Goal: Use online tool/utility: Utilize a website feature to perform a specific function

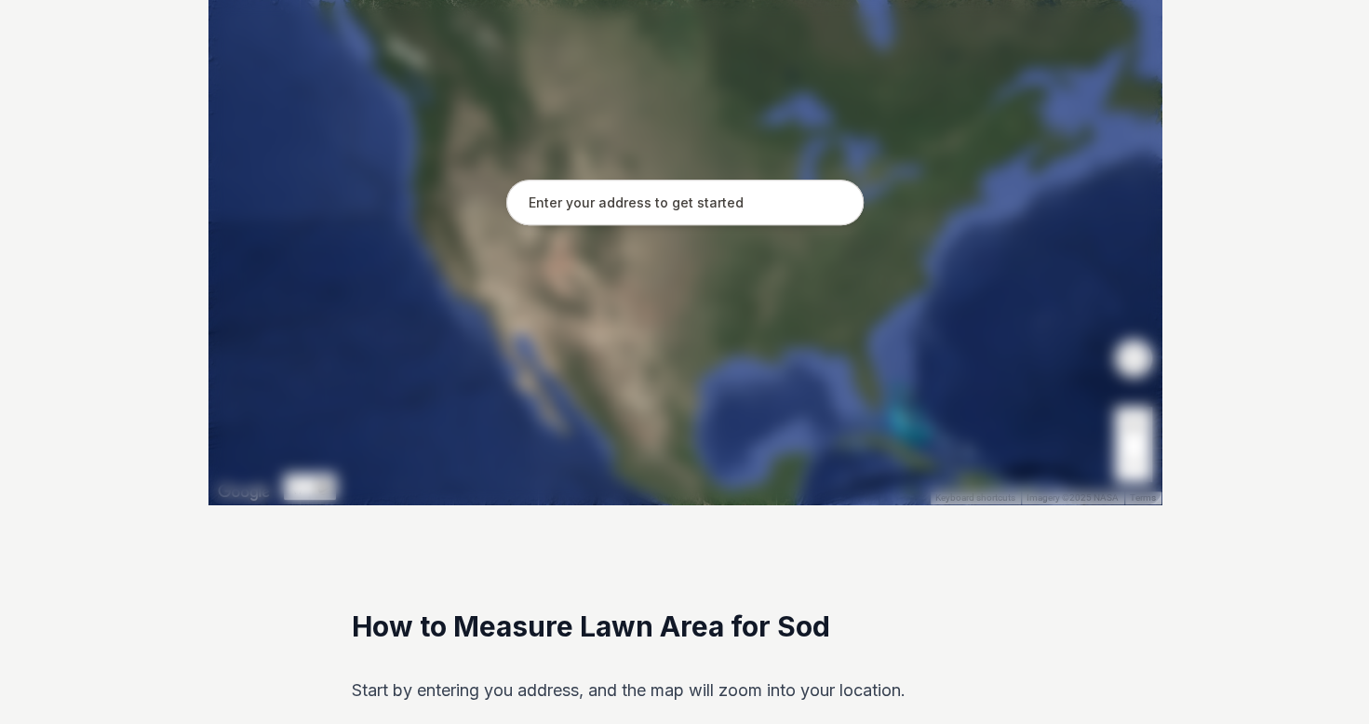
scroll to position [366, 0]
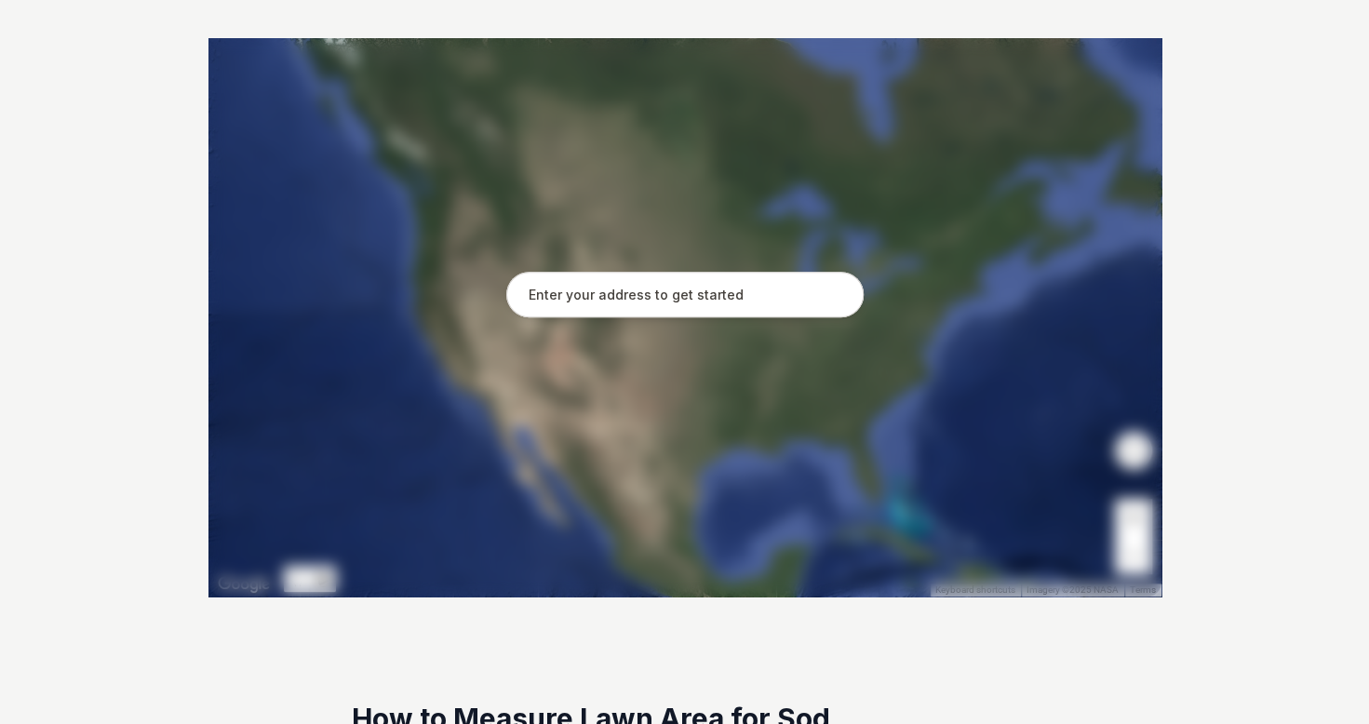
click at [592, 294] on input "text" at bounding box center [684, 295] width 357 height 47
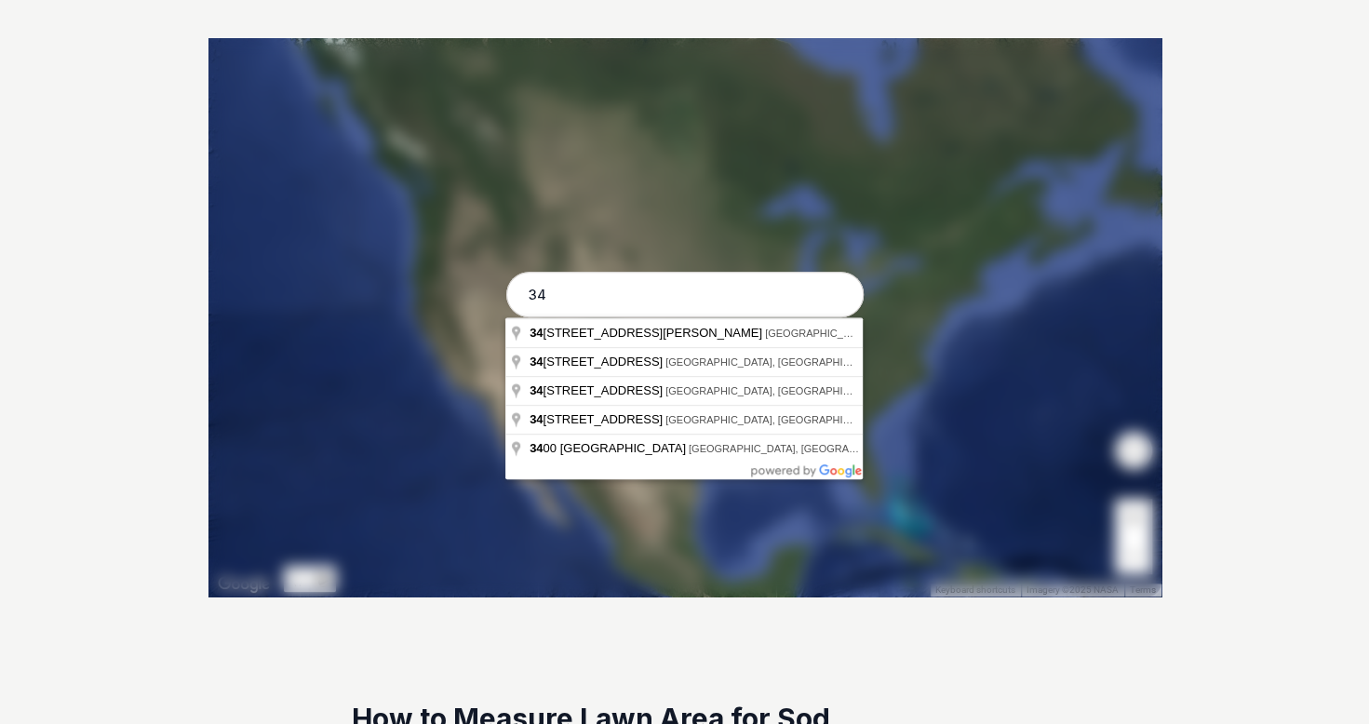
type input "3"
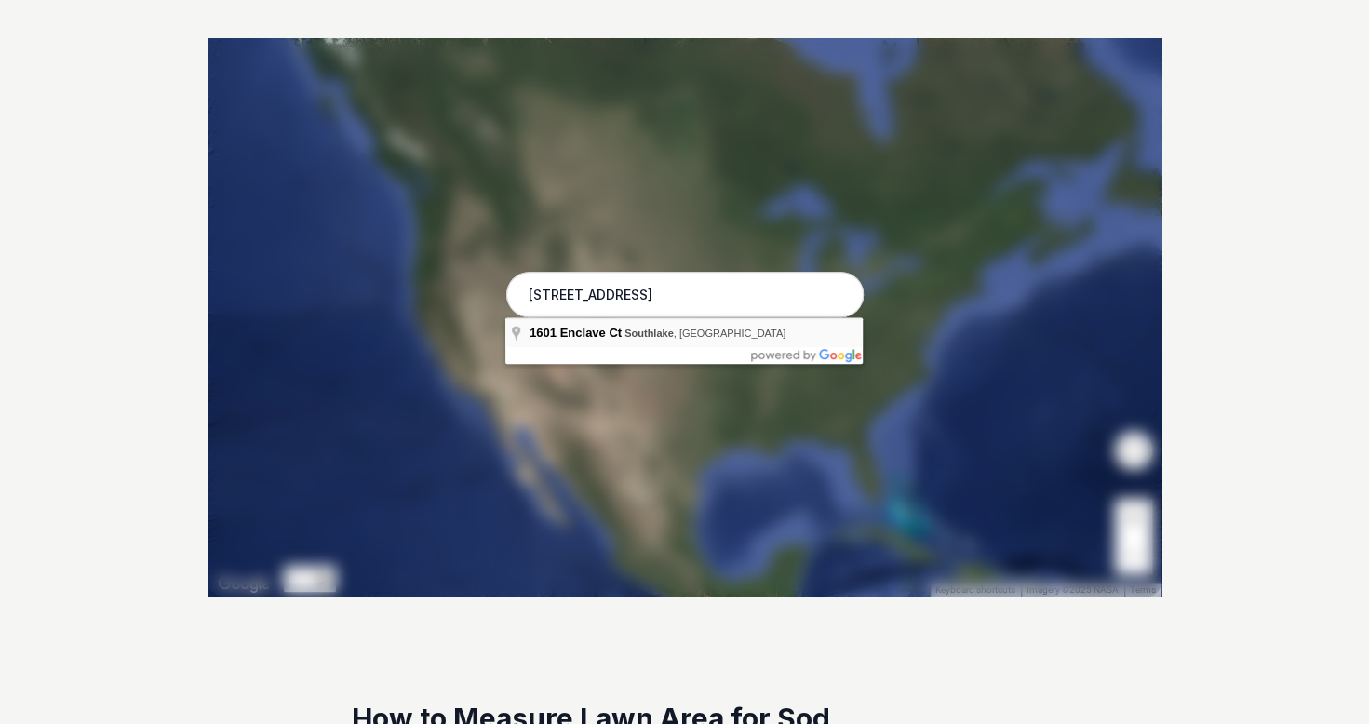
type input "[STREET_ADDRESS]"
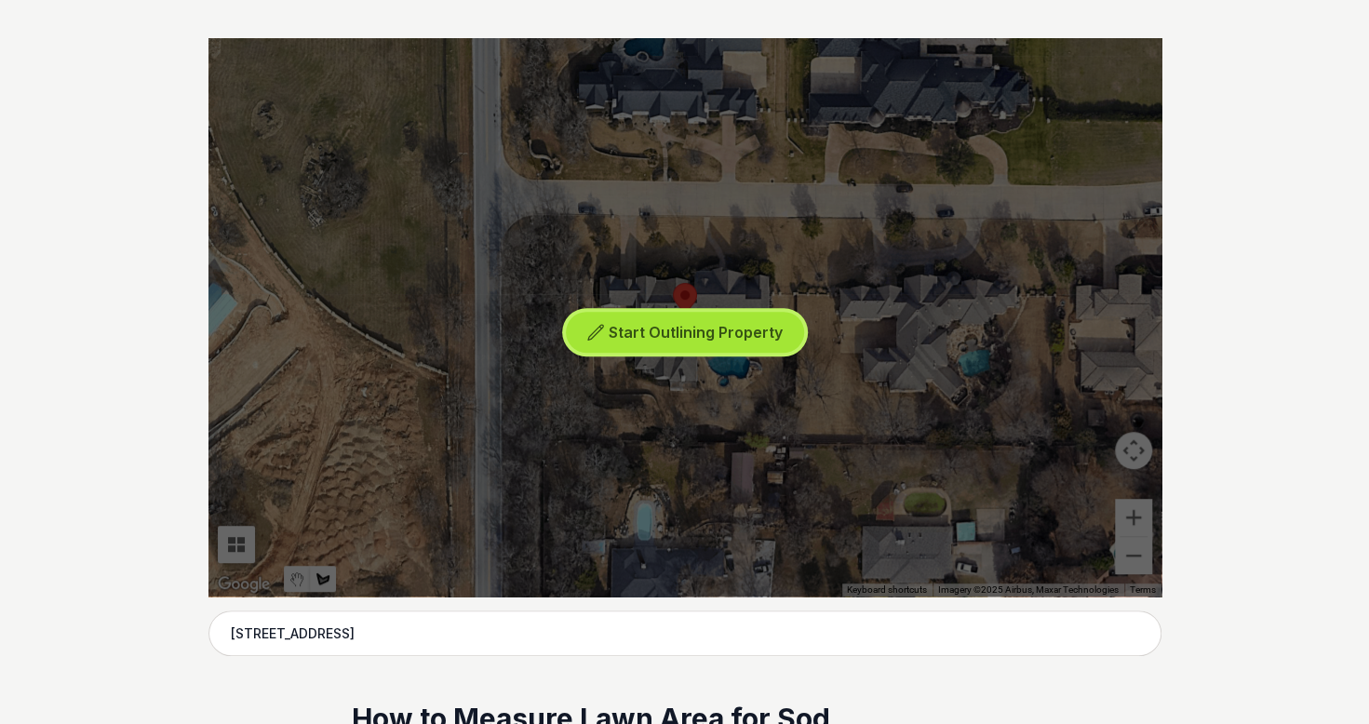
click at [658, 323] on span "Start Outlining Property" at bounding box center [696, 332] width 174 height 19
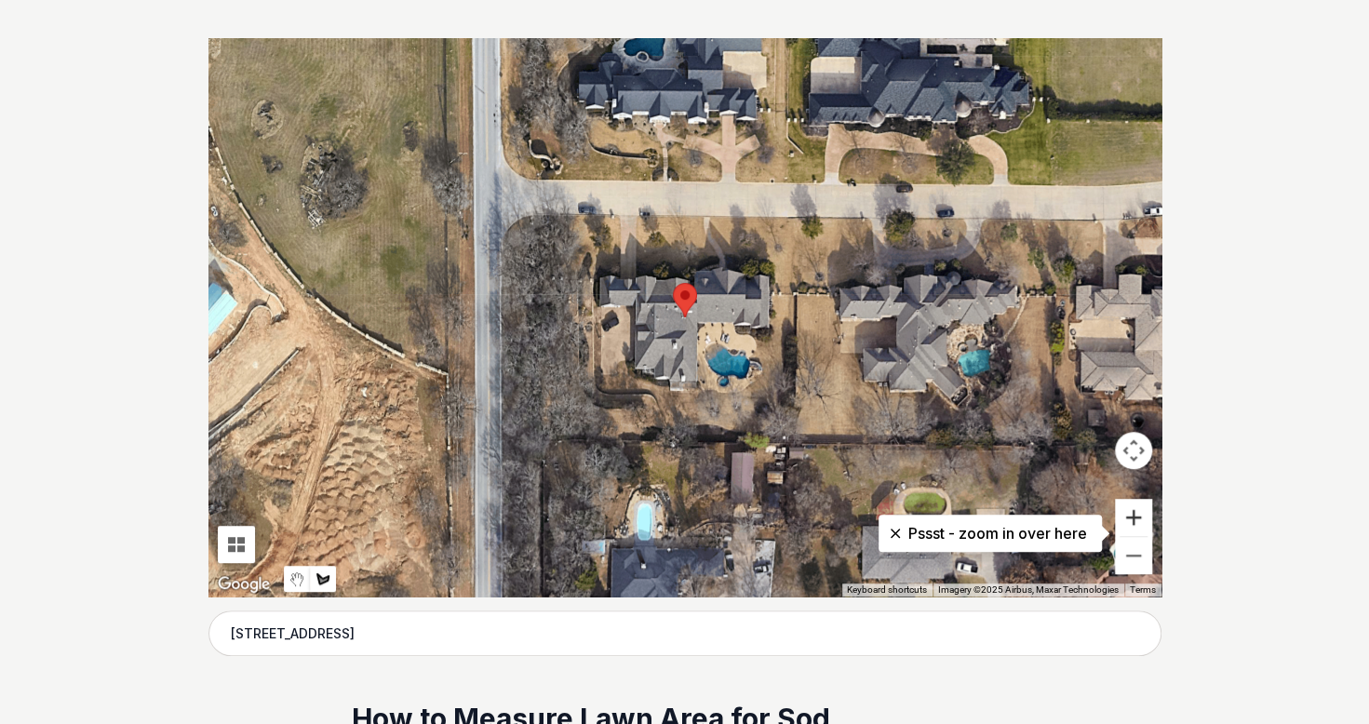
click at [1137, 508] on button "Zoom in" at bounding box center [1133, 517] width 37 height 37
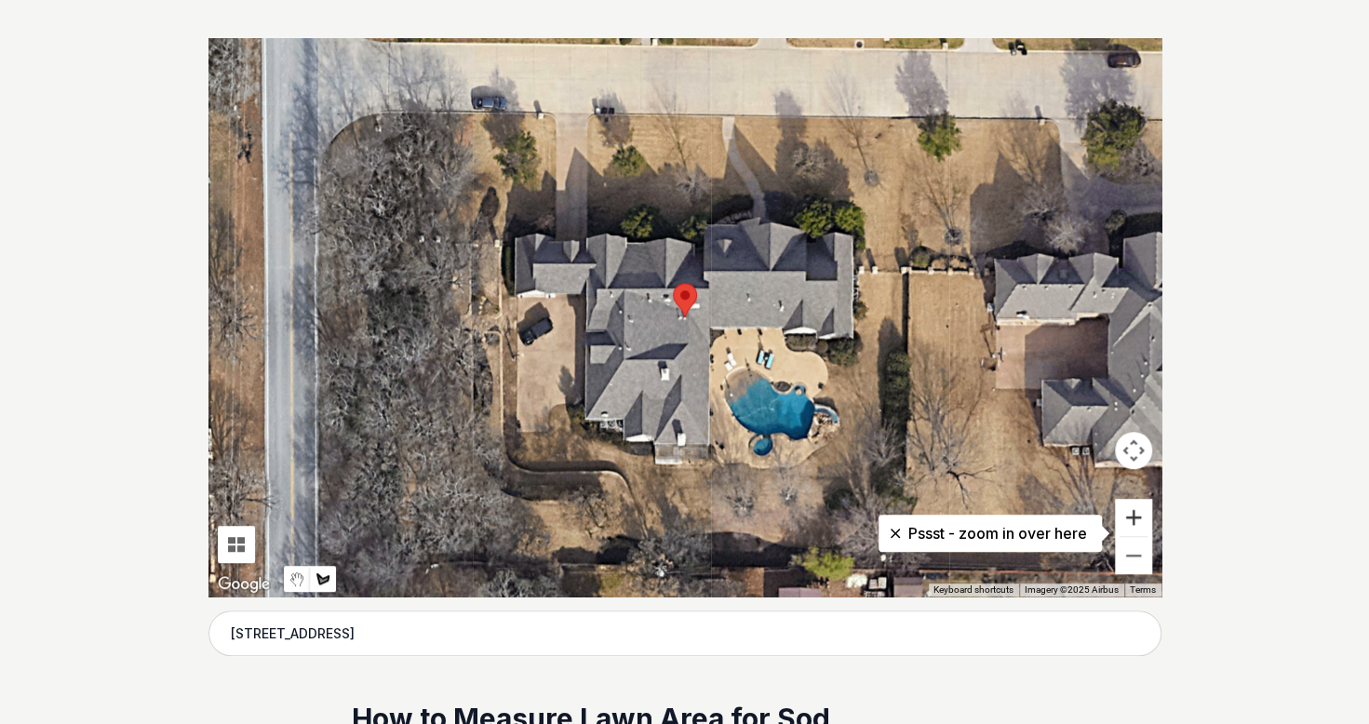
click at [1137, 508] on button "Zoom in" at bounding box center [1133, 517] width 37 height 37
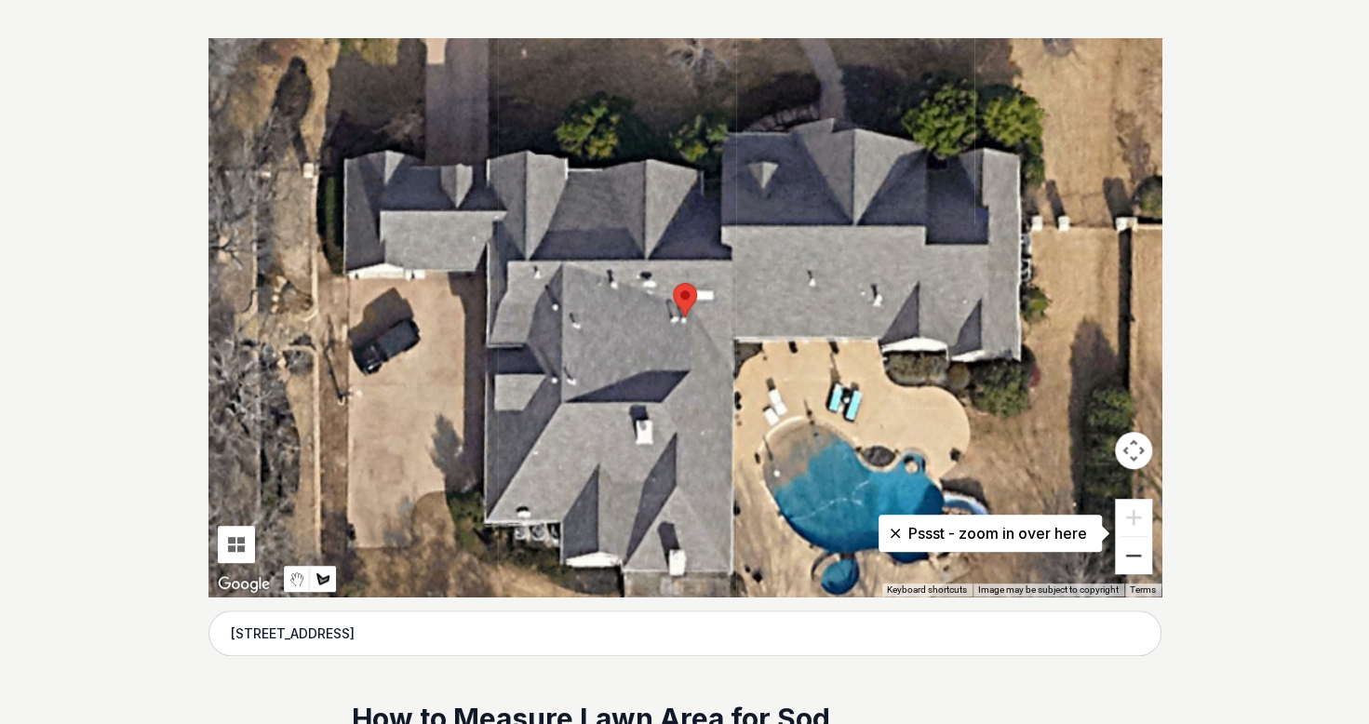
click at [1138, 554] on button "Zoom out" at bounding box center [1133, 555] width 37 height 37
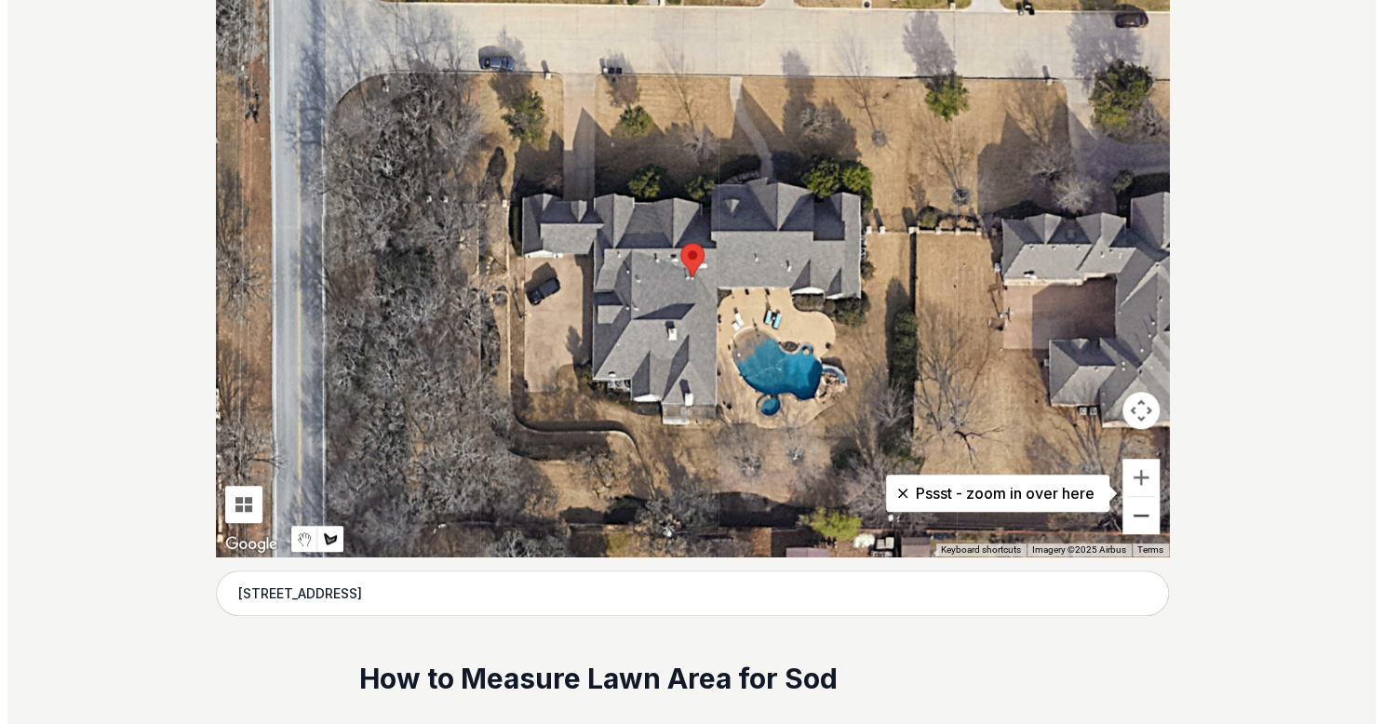
scroll to position [415, 0]
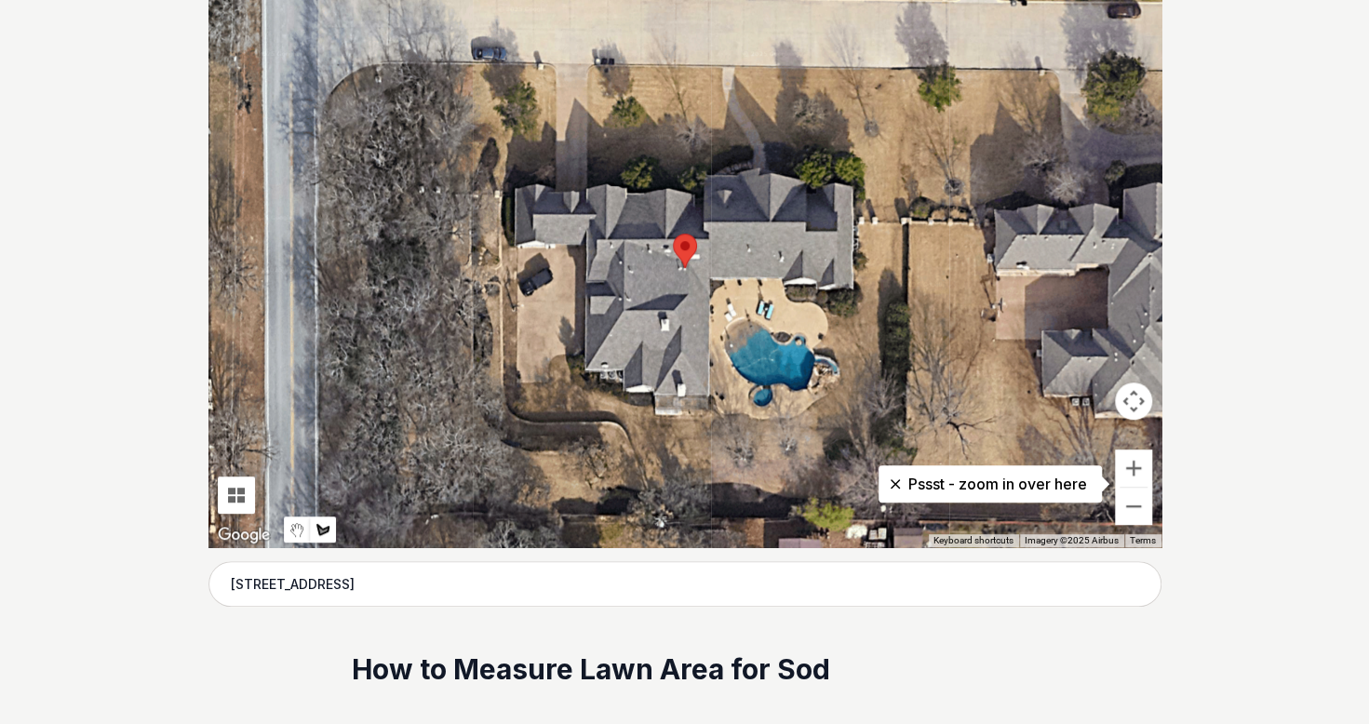
click at [905, 295] on div at bounding box center [684, 268] width 953 height 558
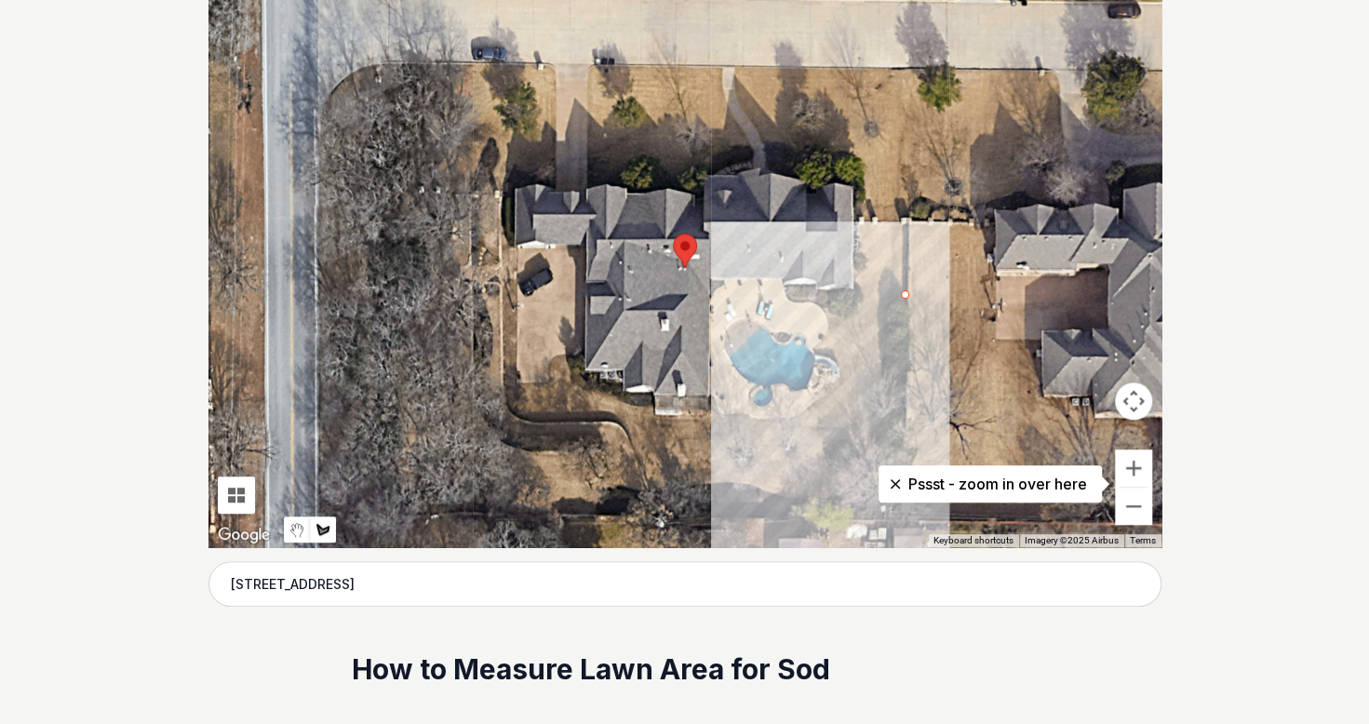
click at [903, 517] on div at bounding box center [684, 268] width 953 height 558
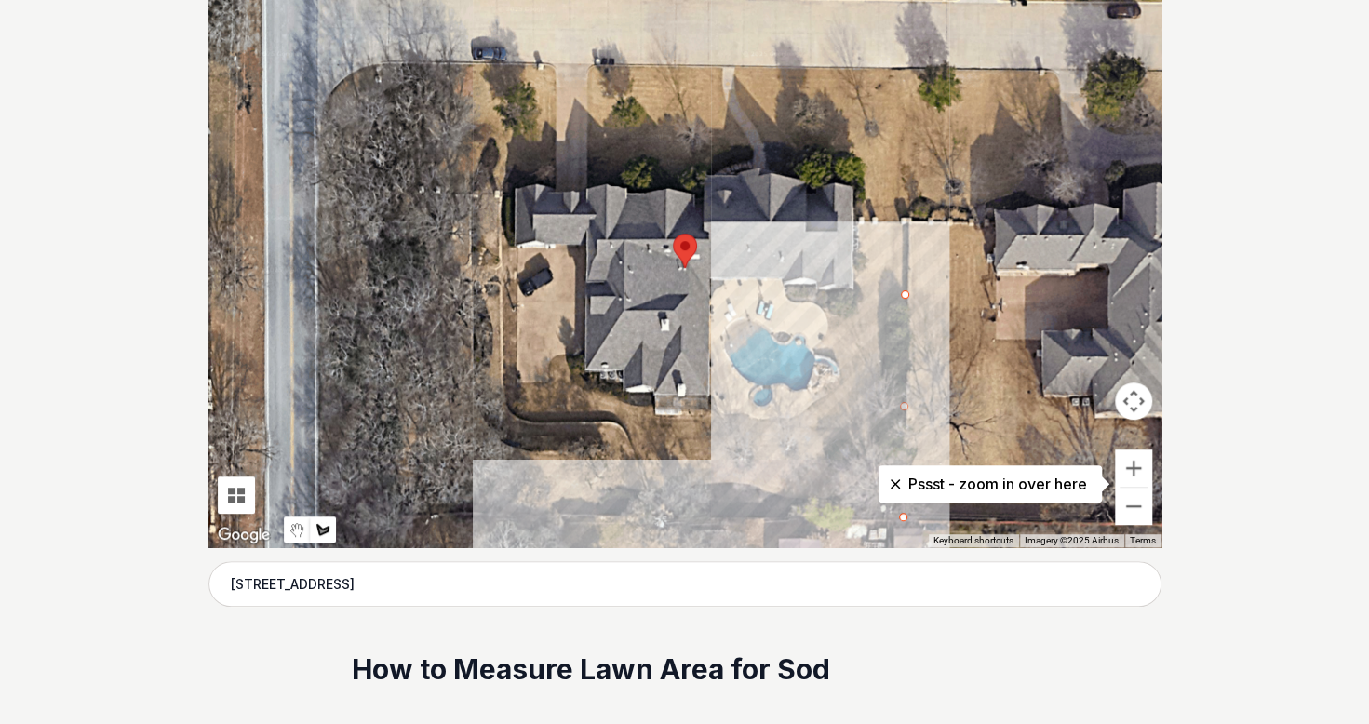
click at [592, 516] on div at bounding box center [684, 268] width 953 height 558
click at [602, 495] on div at bounding box center [684, 268] width 953 height 558
click at [621, 487] on div at bounding box center [684, 268] width 953 height 558
click at [740, 482] on div at bounding box center [684, 268] width 953 height 558
click at [793, 500] on div at bounding box center [684, 268] width 953 height 558
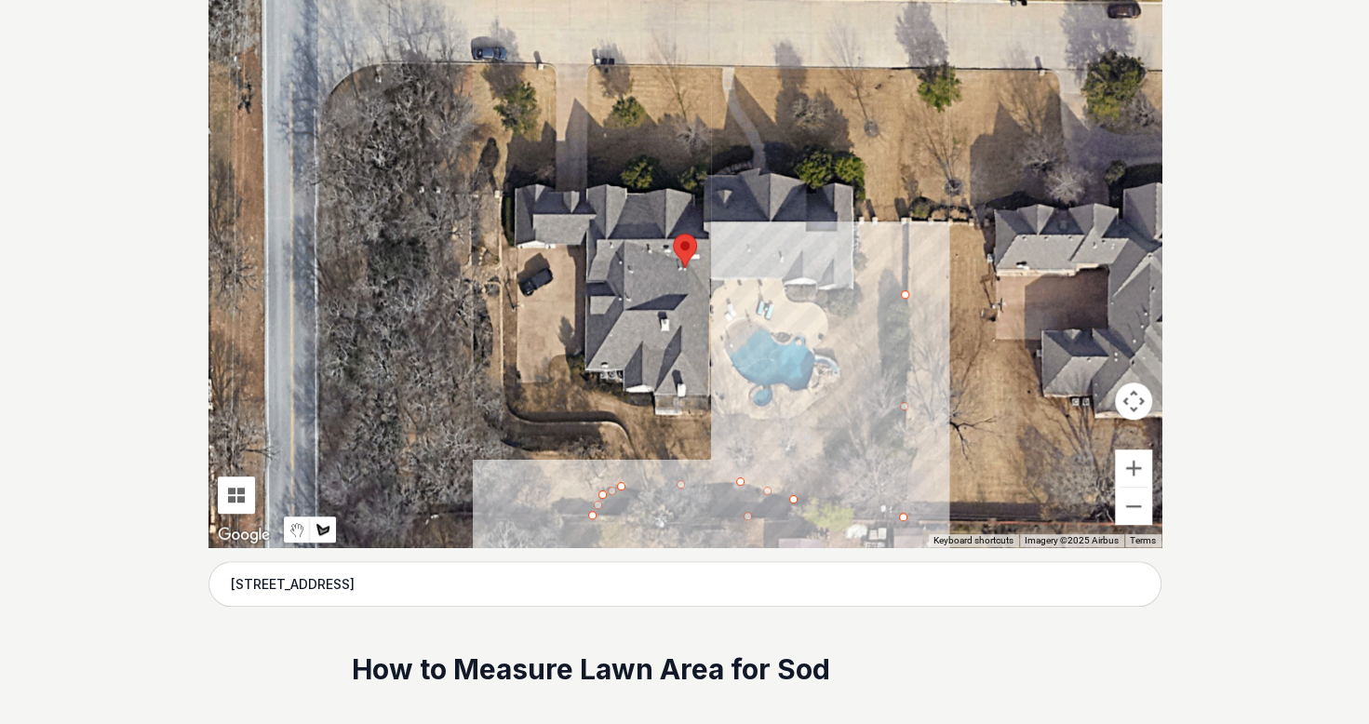
click at [836, 497] on div at bounding box center [684, 268] width 953 height 558
click at [868, 469] on div at bounding box center [684, 268] width 953 height 558
click at [871, 429] on div at bounding box center [684, 268] width 953 height 558
click at [880, 376] on div at bounding box center [684, 268] width 953 height 558
click at [892, 292] on div at bounding box center [684, 268] width 953 height 558
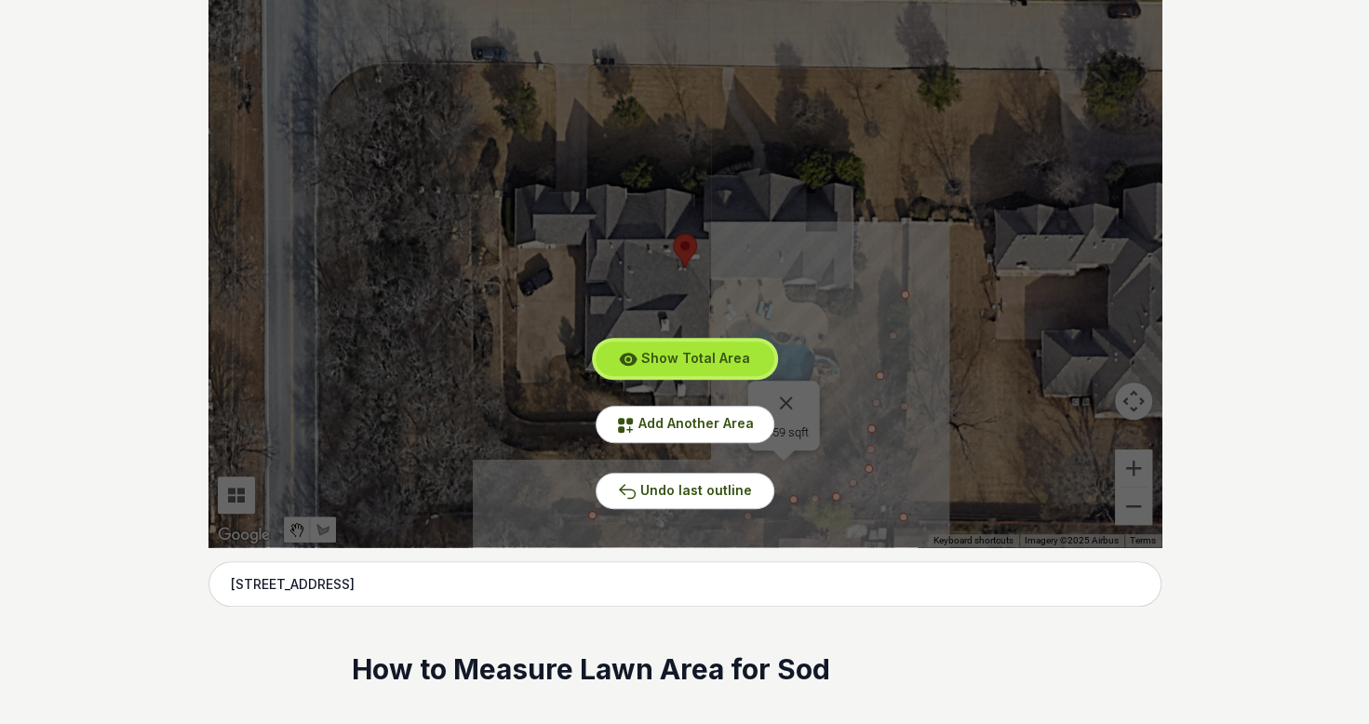
click at [697, 357] on span "Show Total Area" at bounding box center [695, 358] width 109 height 16
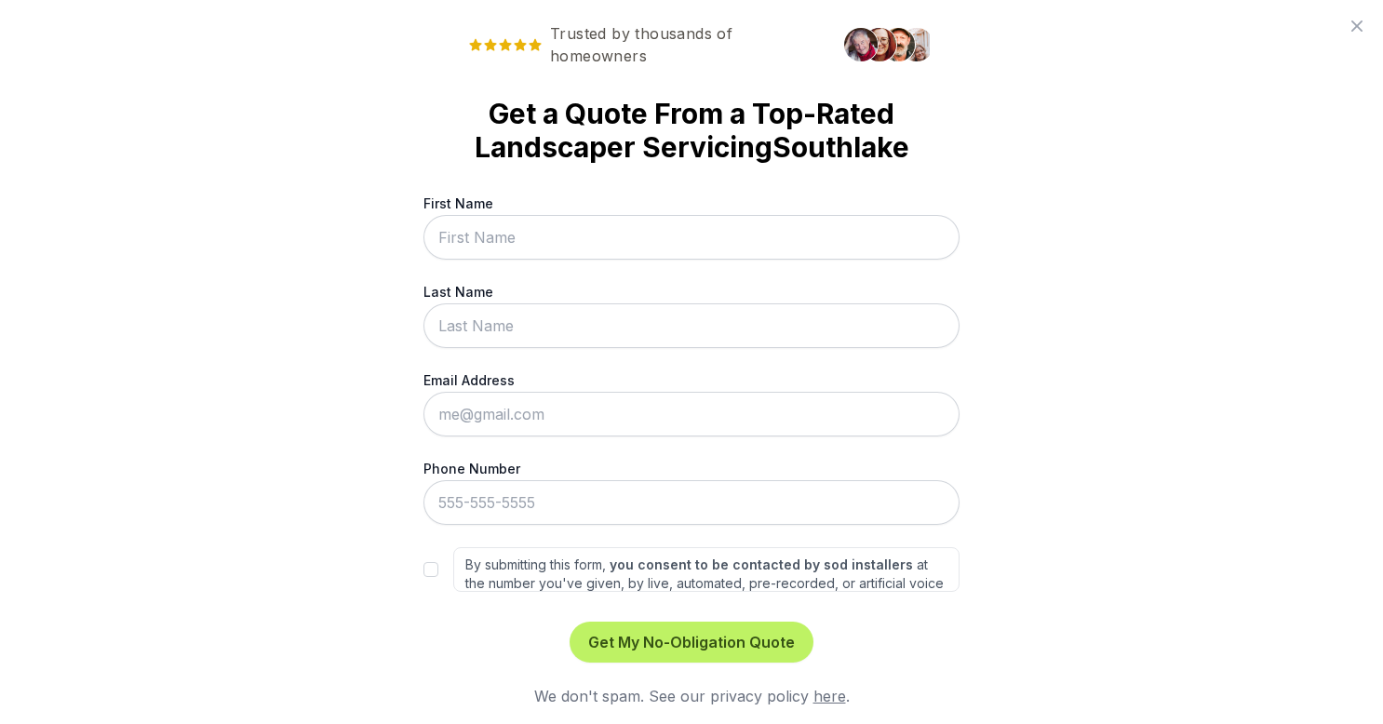
scroll to position [6, 0]
